Goal: Participate in discussion

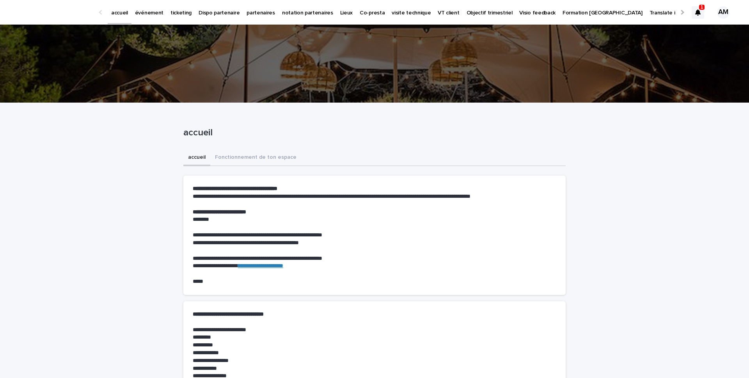
click at [151, 12] on p "événement" at bounding box center [149, 8] width 28 height 16
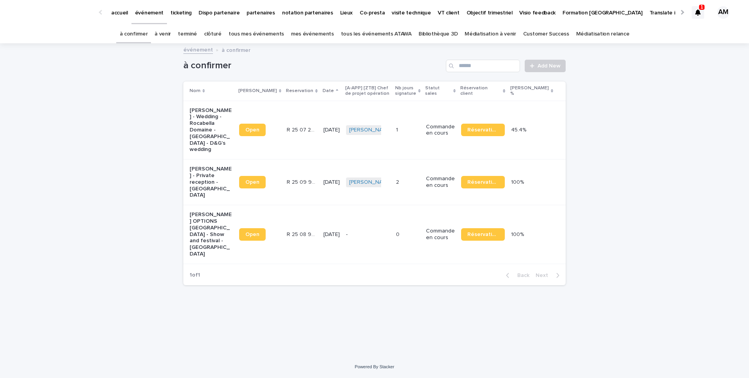
click at [696, 11] on icon at bounding box center [697, 12] width 5 height 6
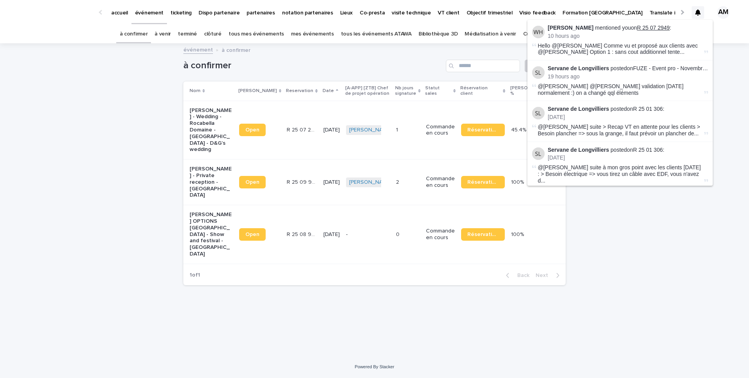
click at [657, 29] on link "R 25 07 2949" at bounding box center [653, 28] width 33 height 6
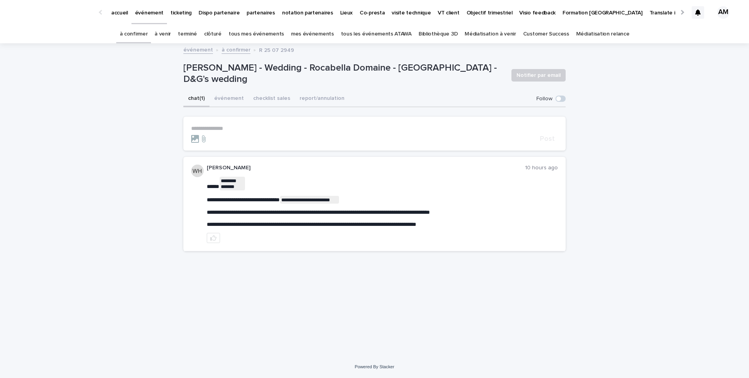
click at [294, 126] on p "**********" at bounding box center [374, 128] width 366 height 7
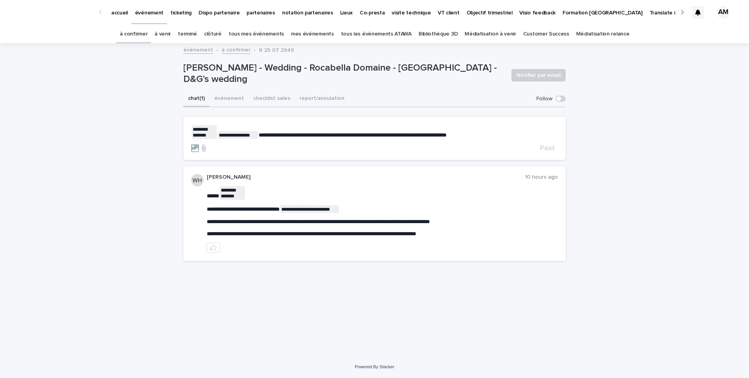
click at [559, 96] on div "Follow" at bounding box center [550, 99] width 29 height 7
click at [559, 101] on span at bounding box center [560, 99] width 10 height 6
click at [545, 147] on span "Post" at bounding box center [547, 148] width 15 height 7
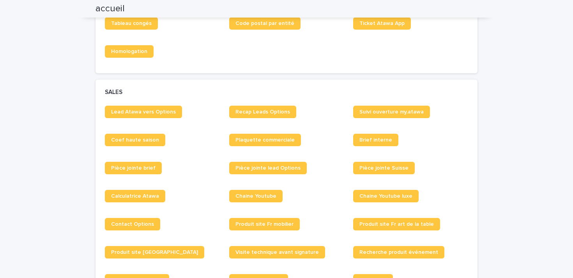
scroll to position [536, 0]
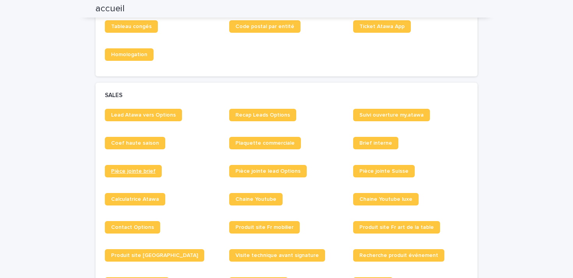
click at [134, 173] on span "Pièce jointe brief" at bounding box center [133, 170] width 44 height 5
